Goal: Task Accomplishment & Management: Use online tool/utility

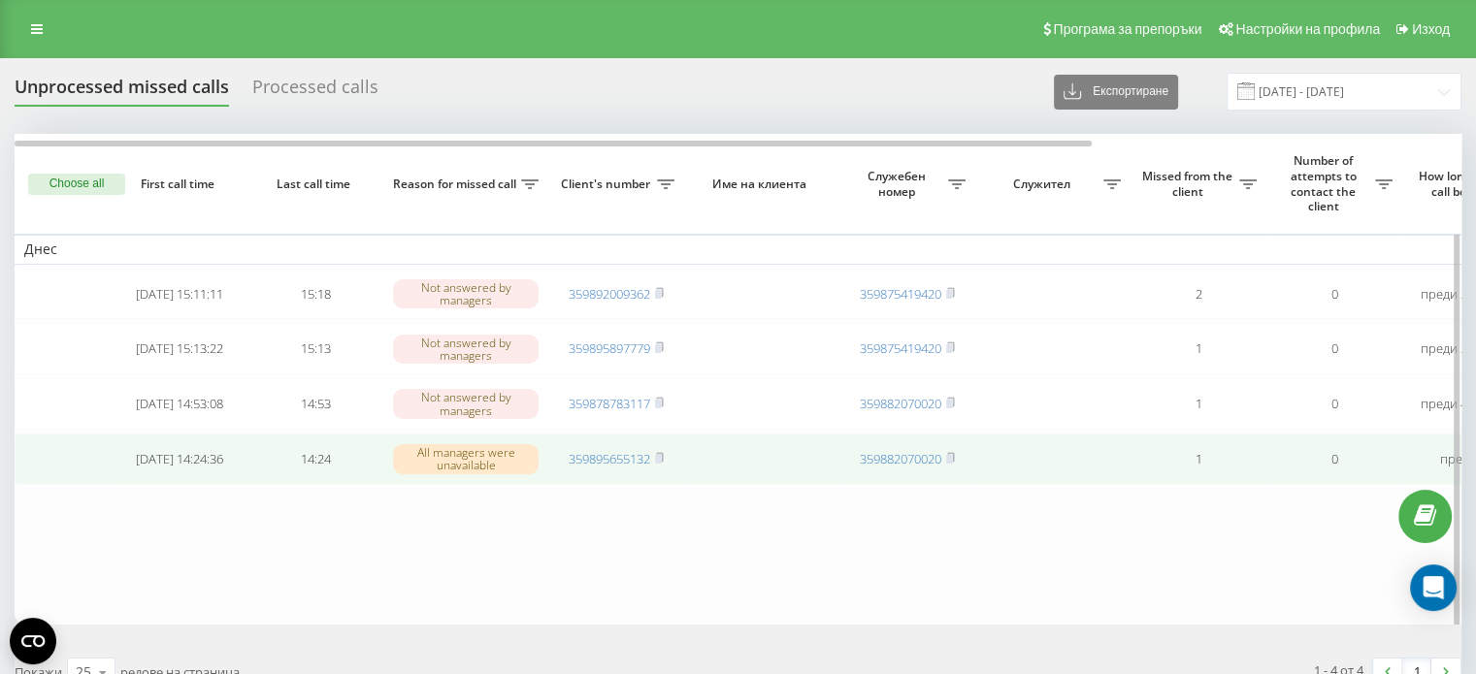
click at [667, 469] on td "359895655132" at bounding box center [616, 459] width 136 height 51
click at [661, 464] on rect at bounding box center [658, 459] width 6 height 9
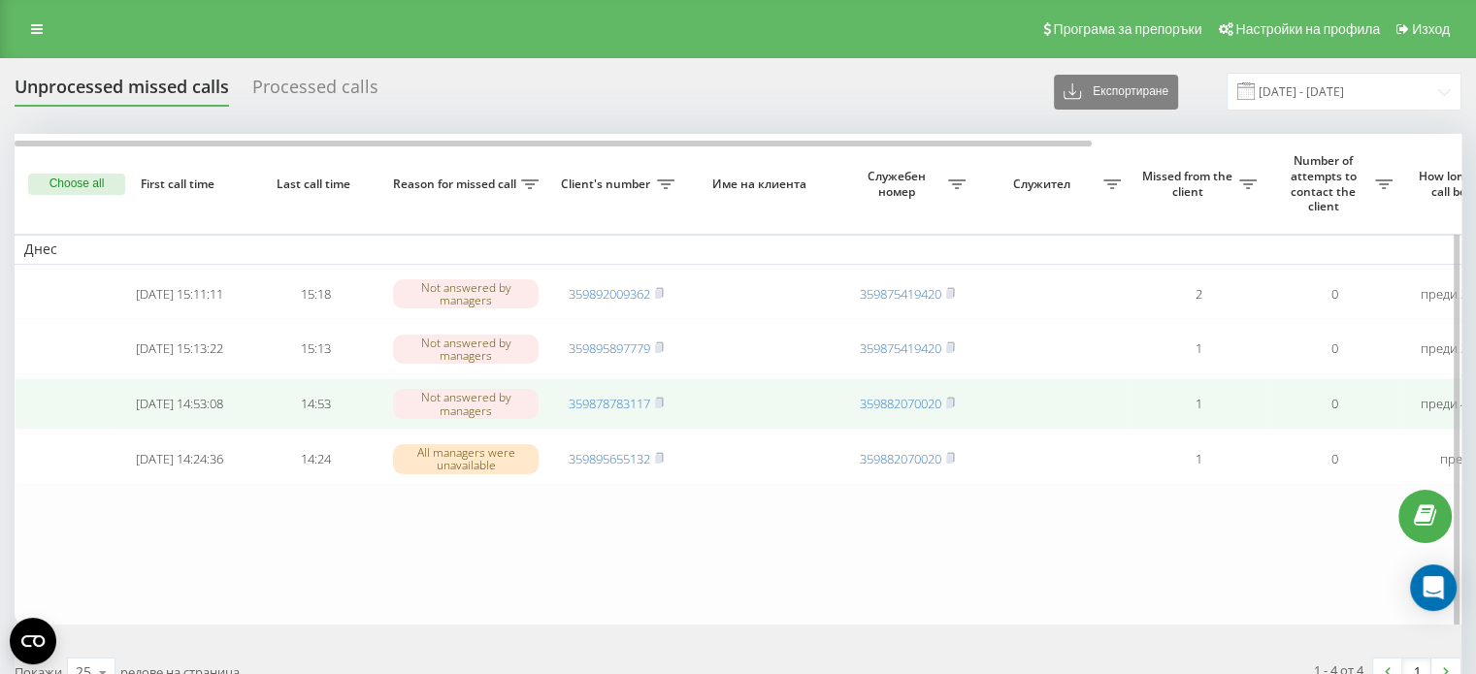
drag, startPoint x: 660, startPoint y: 410, endPoint x: 659, endPoint y: 391, distance: 19.4
click at [660, 409] on rect at bounding box center [658, 404] width 6 height 9
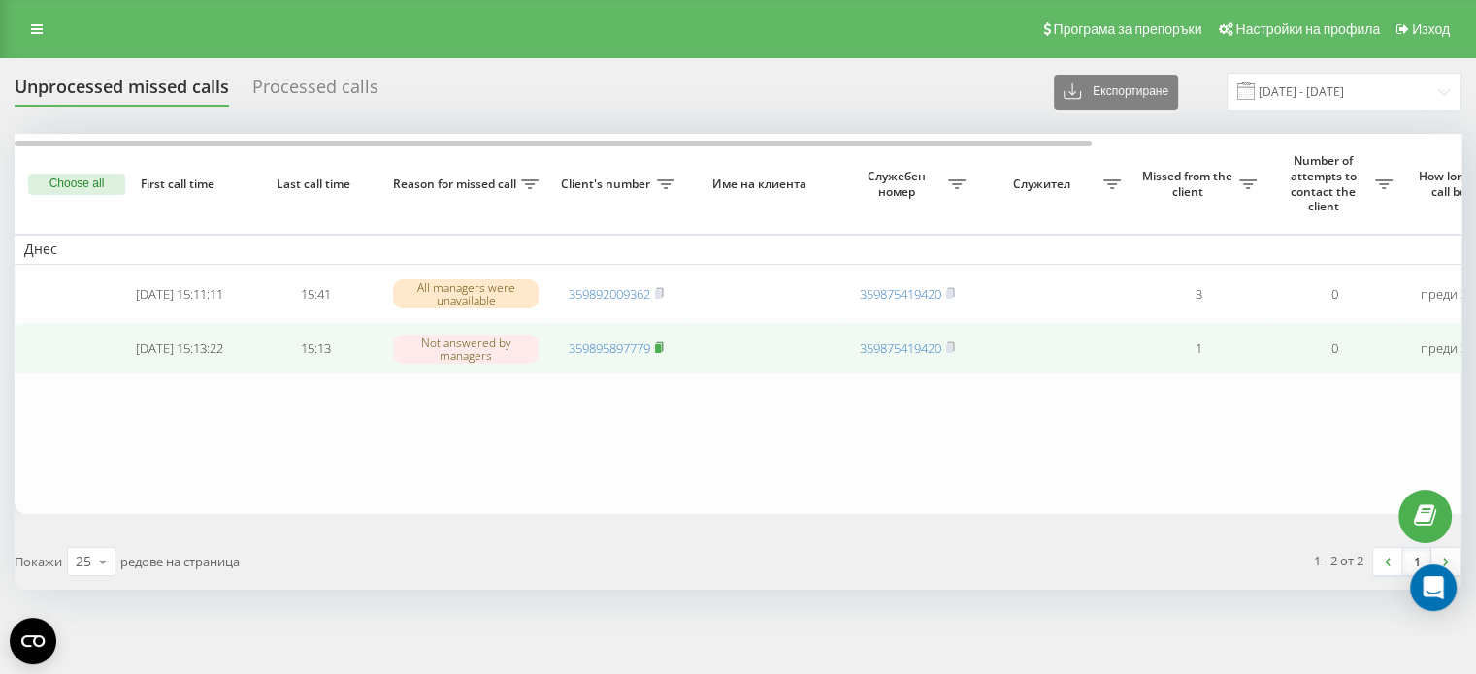
click at [664, 351] on icon at bounding box center [659, 348] width 9 height 12
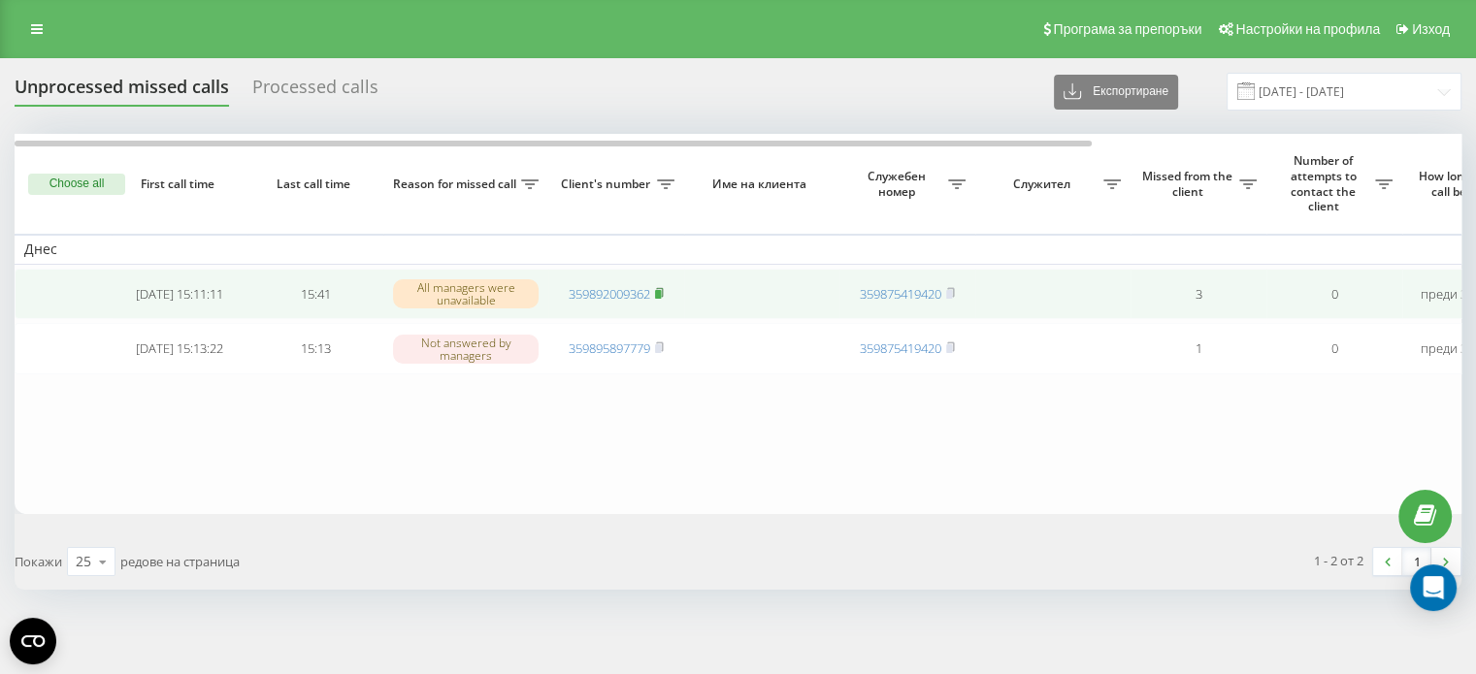
click at [662, 287] on icon at bounding box center [659, 291] width 7 height 9
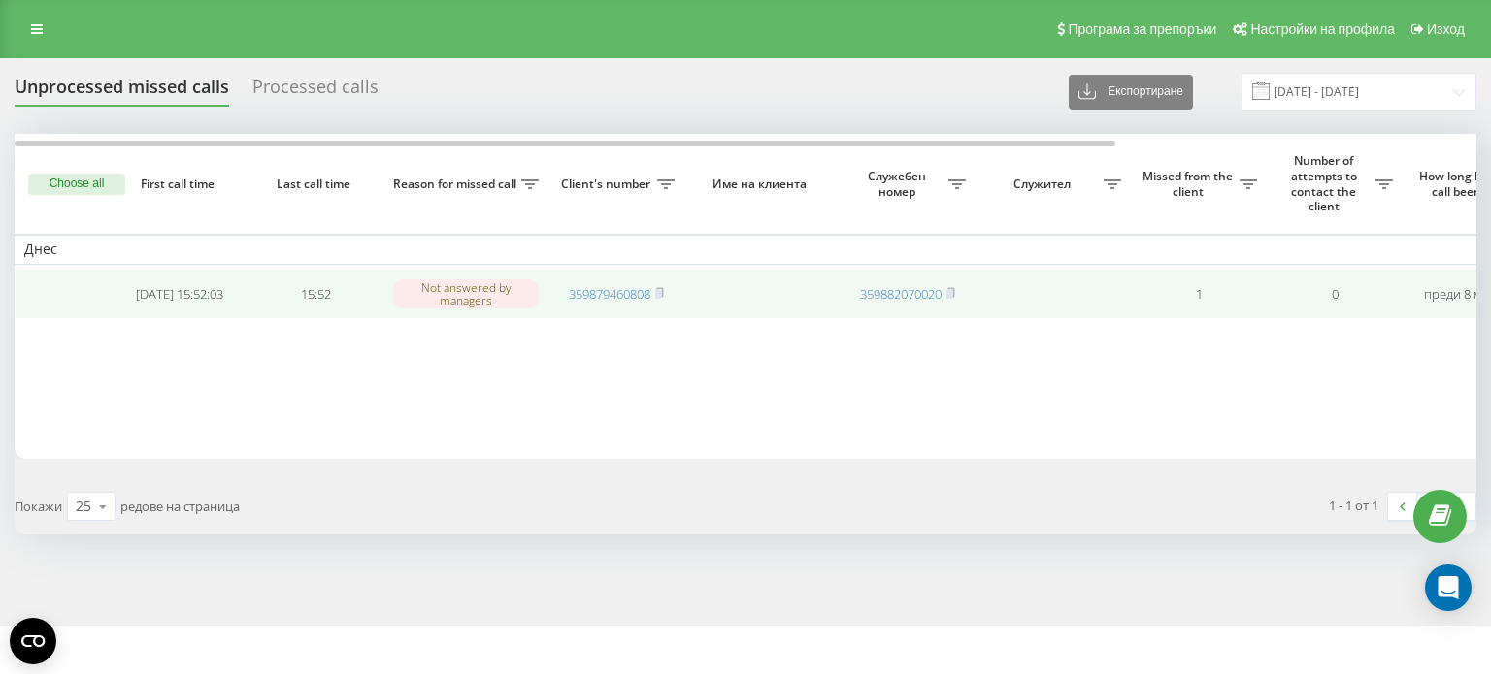
click at [667, 289] on td "359879460808" at bounding box center [616, 294] width 136 height 51
click at [660, 294] on rect at bounding box center [658, 294] width 6 height 9
click at [660, 296] on rect at bounding box center [658, 294] width 6 height 9
